Goal: Transaction & Acquisition: Purchase product/service

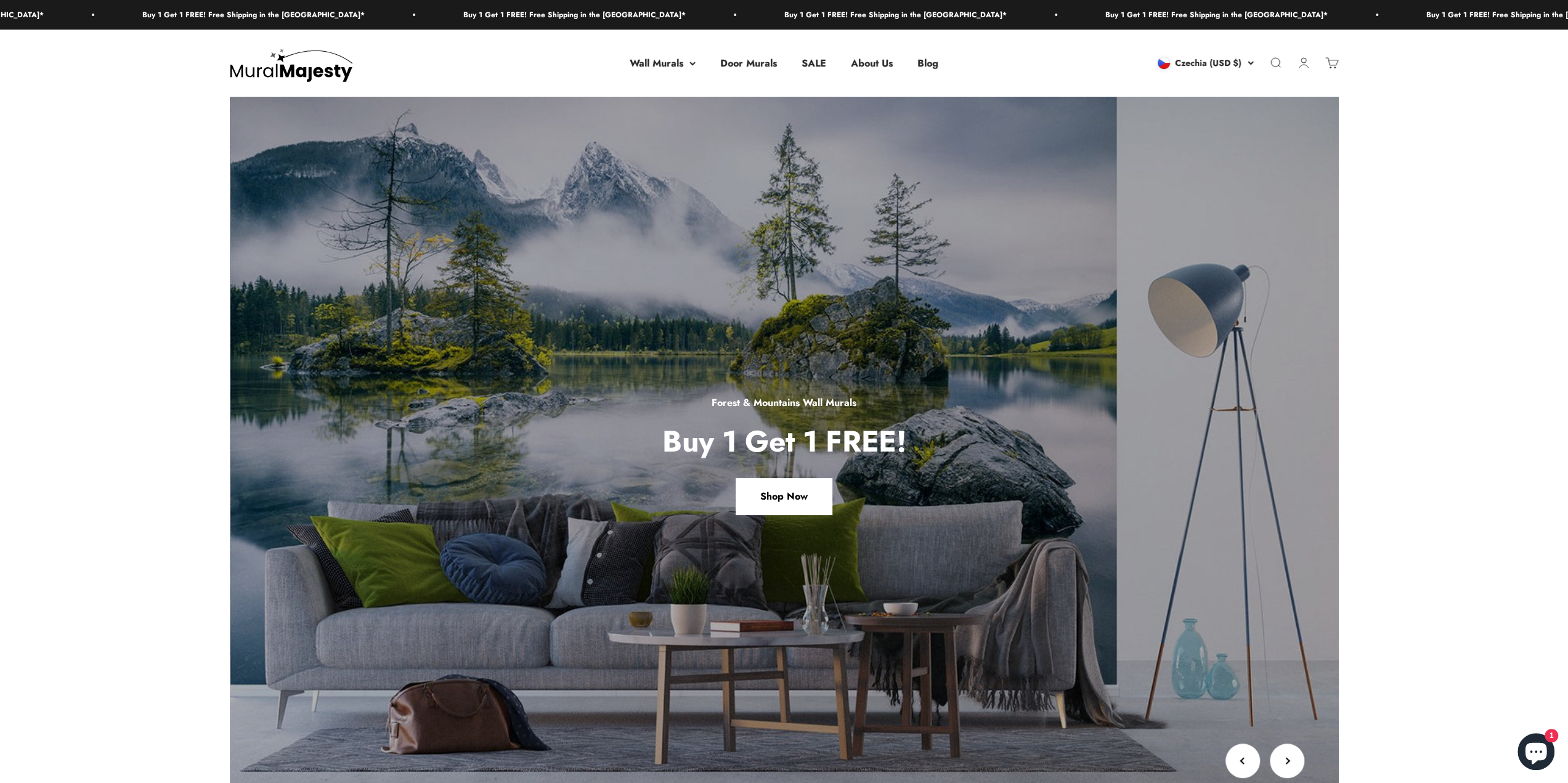
click at [293, 71] on img at bounding box center [291, 63] width 123 height 37
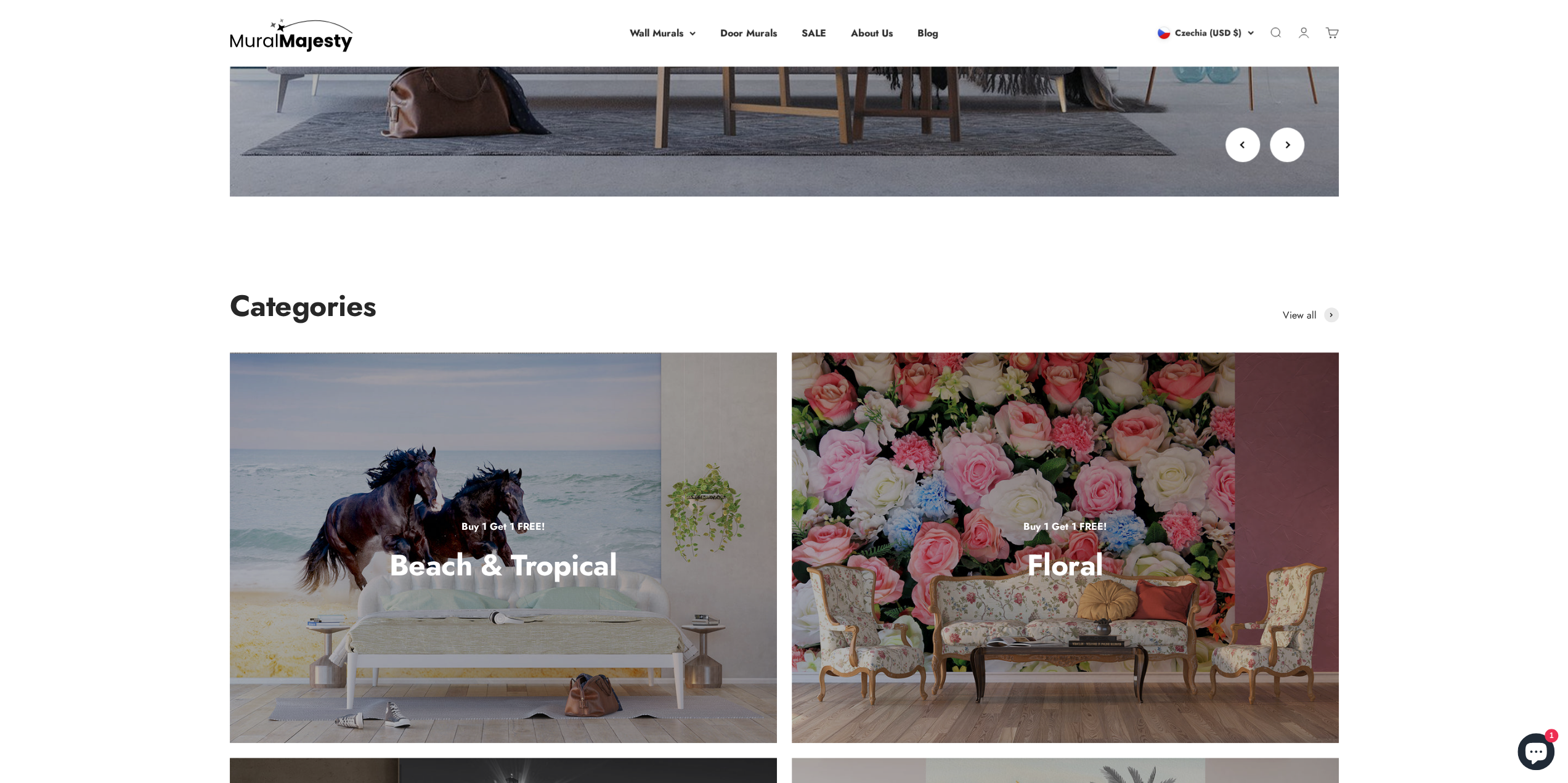
scroll to position [1047, 0]
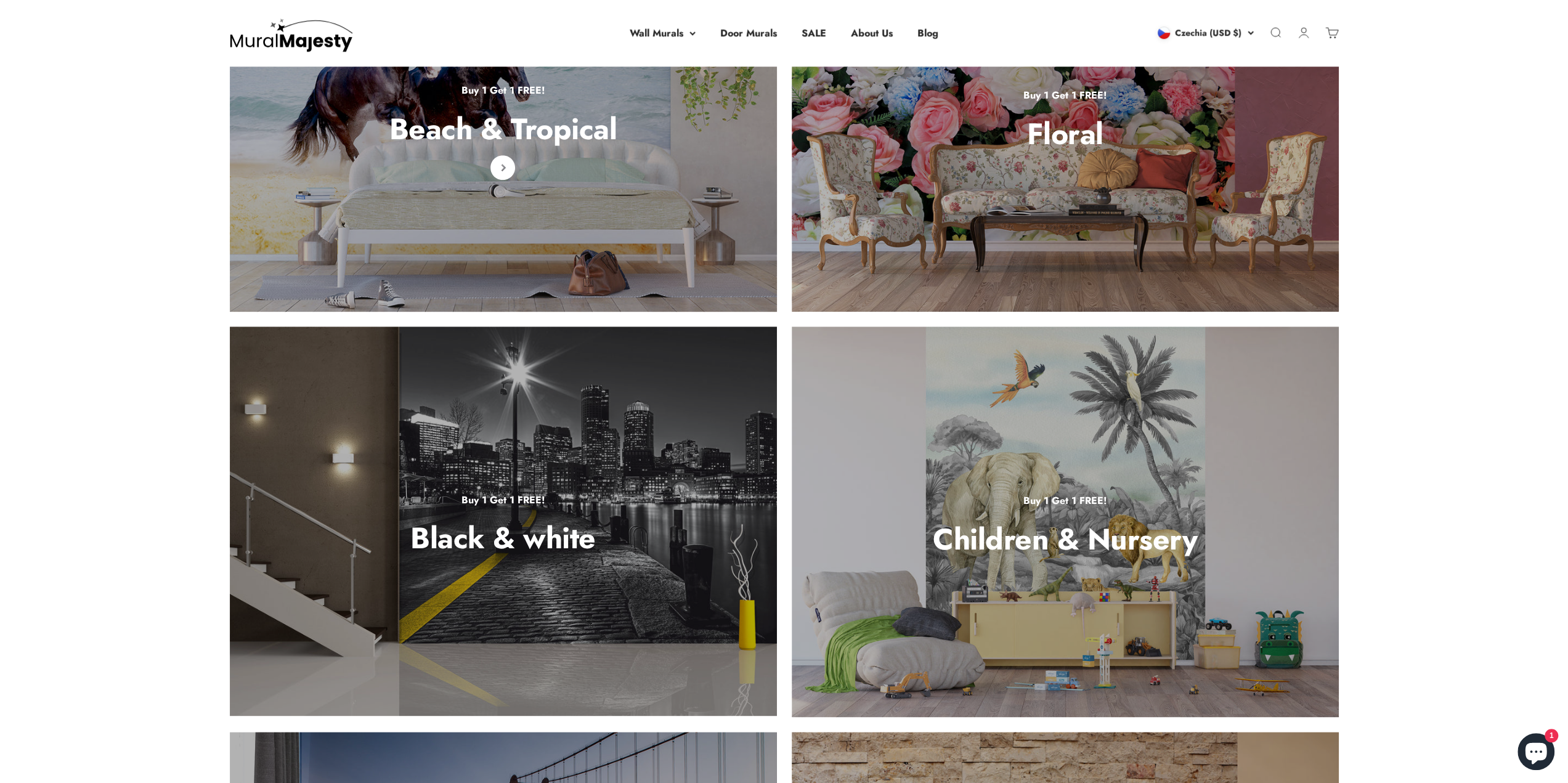
click at [577, 97] on p "Buy 1 Get 1 FREE!" at bounding box center [502, 90] width 227 height 16
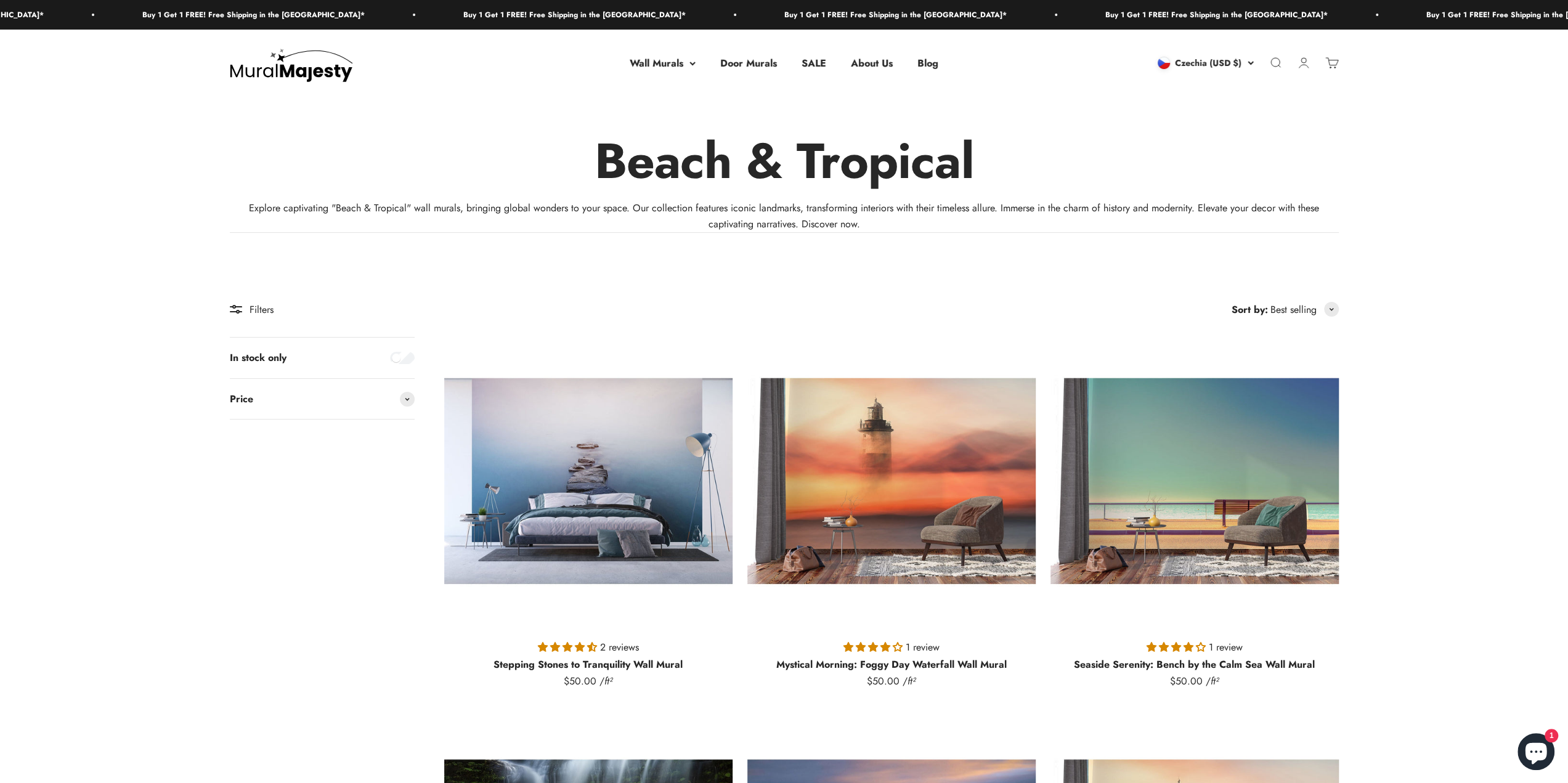
scroll to position [185, 0]
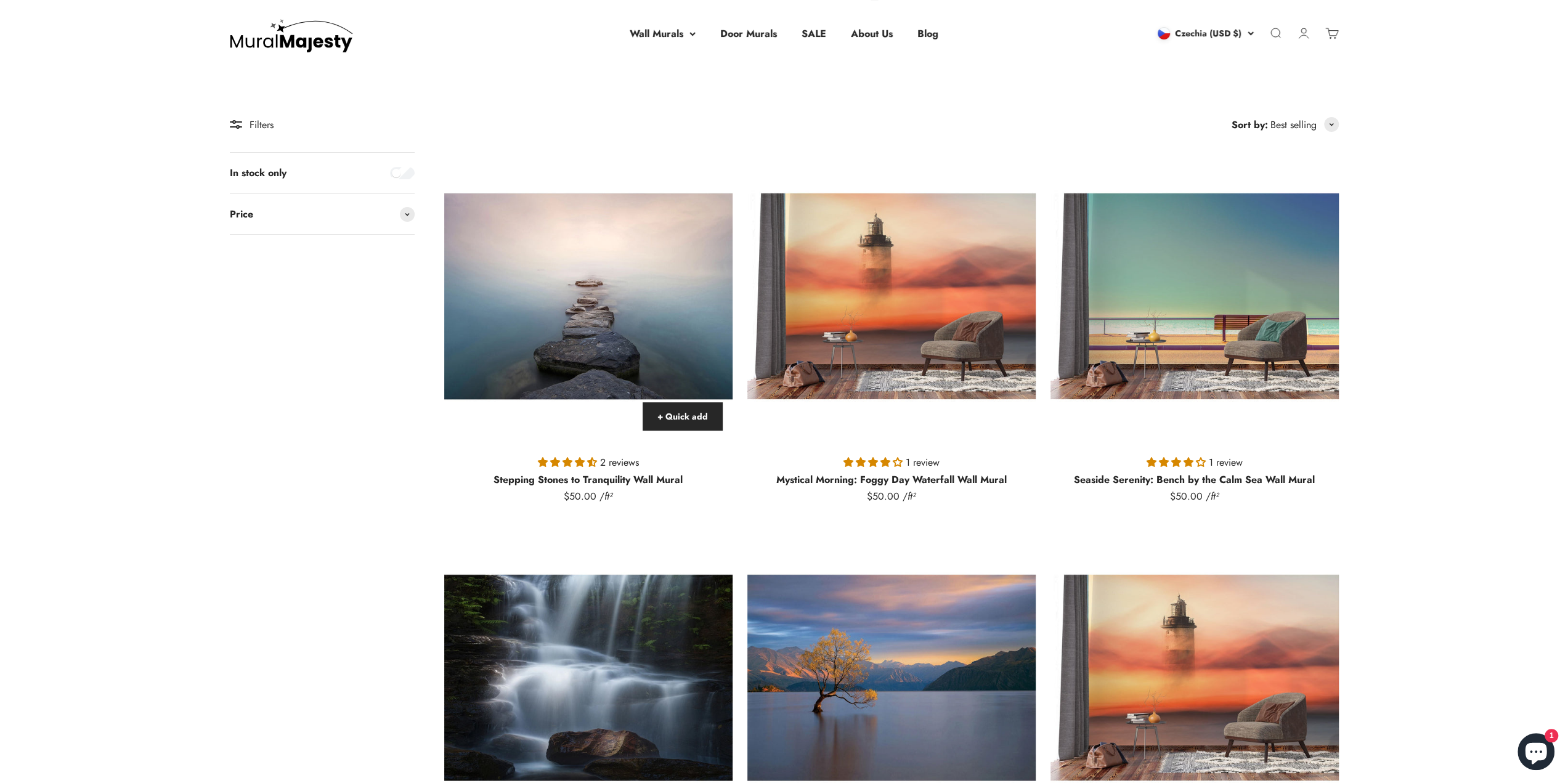
click at [657, 289] on img at bounding box center [588, 296] width 288 height 288
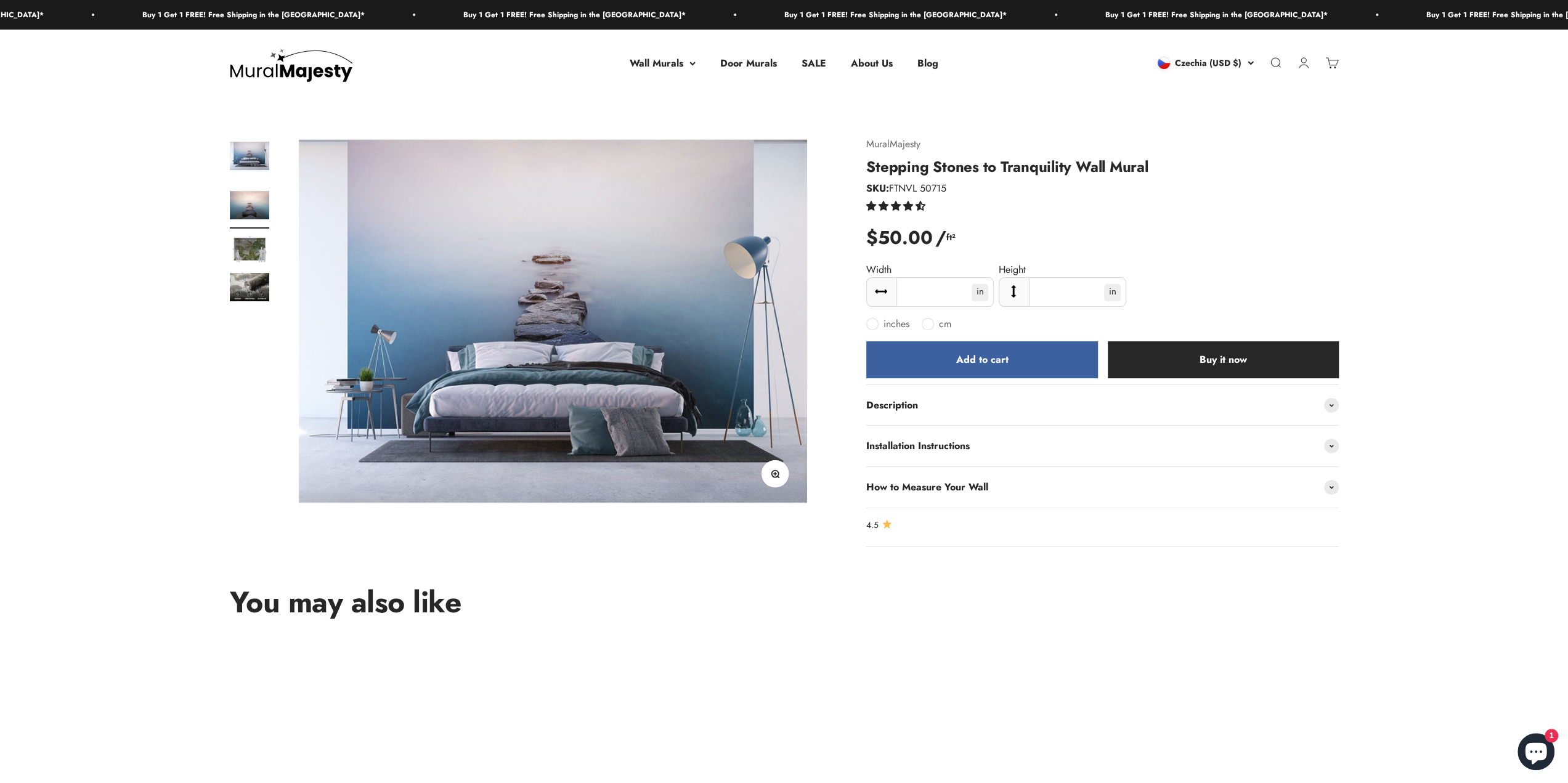
scroll to position [0, 523]
